Goal: Task Accomplishment & Management: Manage account settings

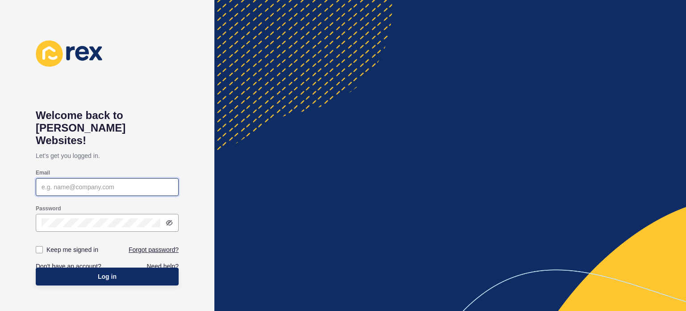
click at [90, 182] on input "Email" at bounding box center [107, 186] width 131 height 9
paste input "[EMAIL_ADDRESS][PERSON_NAME][DOMAIN_NAME]"
type input "[EMAIL_ADDRESS][PERSON_NAME][DOMAIN_NAME]"
click at [171, 220] on icon at bounding box center [169, 222] width 4 height 4
click at [40, 246] on label at bounding box center [39, 249] width 7 height 7
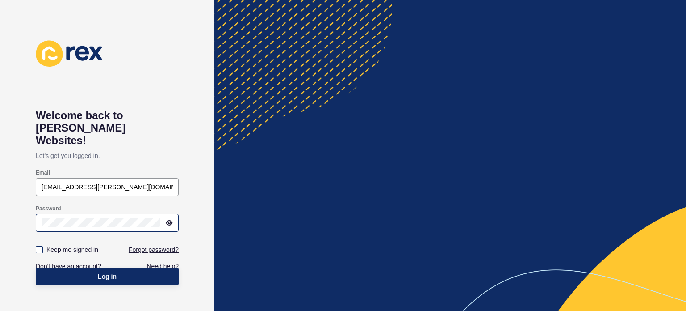
click at [40, 247] on input "Keep me signed in" at bounding box center [41, 250] width 6 height 6
checkbox input "true"
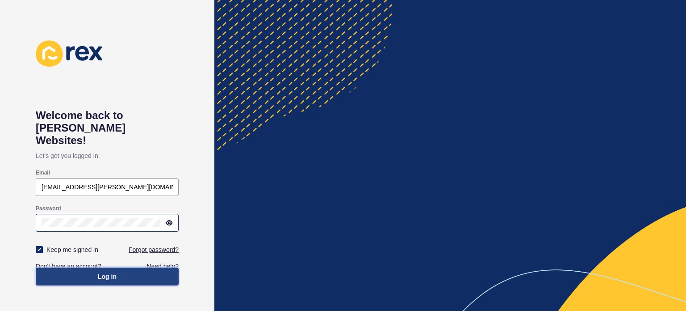
click at [91, 267] on button "Log in" at bounding box center [107, 276] width 143 height 18
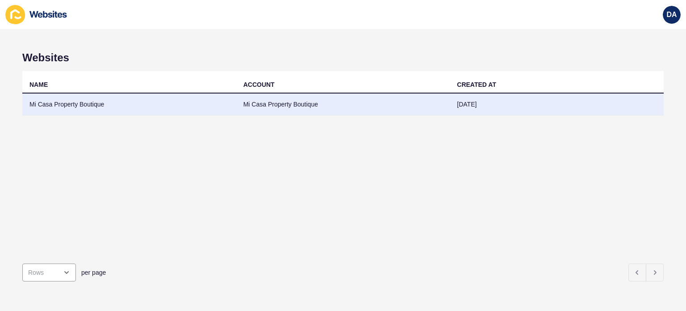
click at [75, 106] on td "Mi Casa Property Boutique" at bounding box center [129, 104] width 214 height 22
